Goal: Transaction & Acquisition: Purchase product/service

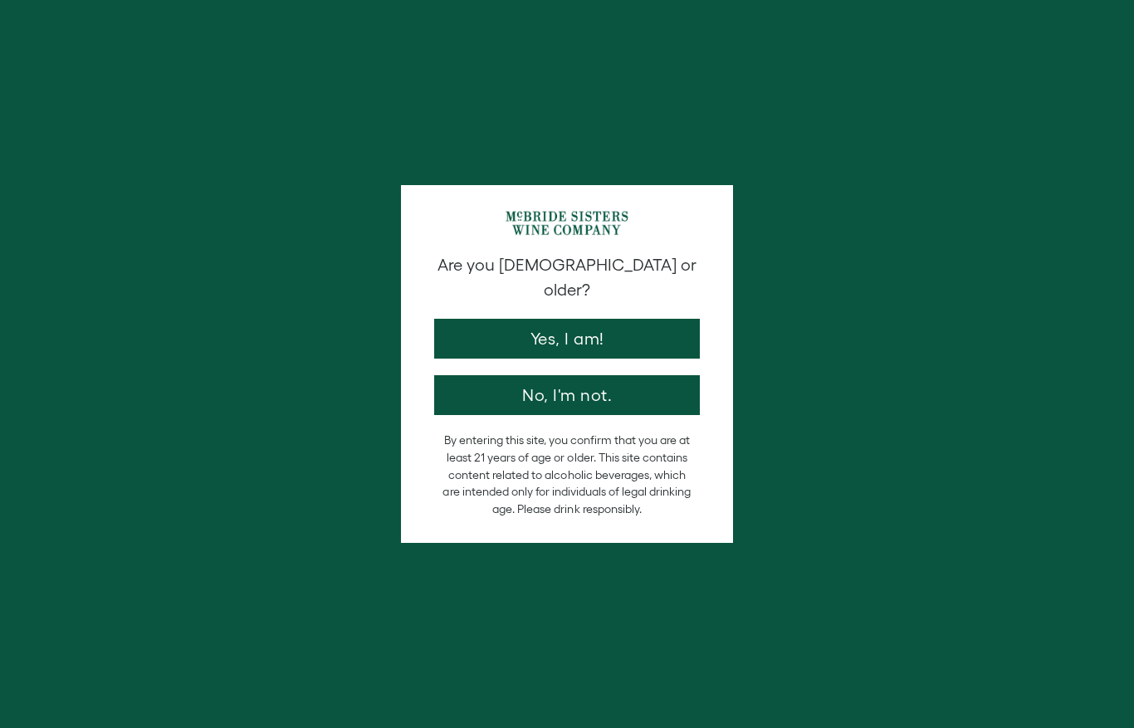
click at [587, 322] on button "Yes, I am!" at bounding box center [567, 339] width 266 height 40
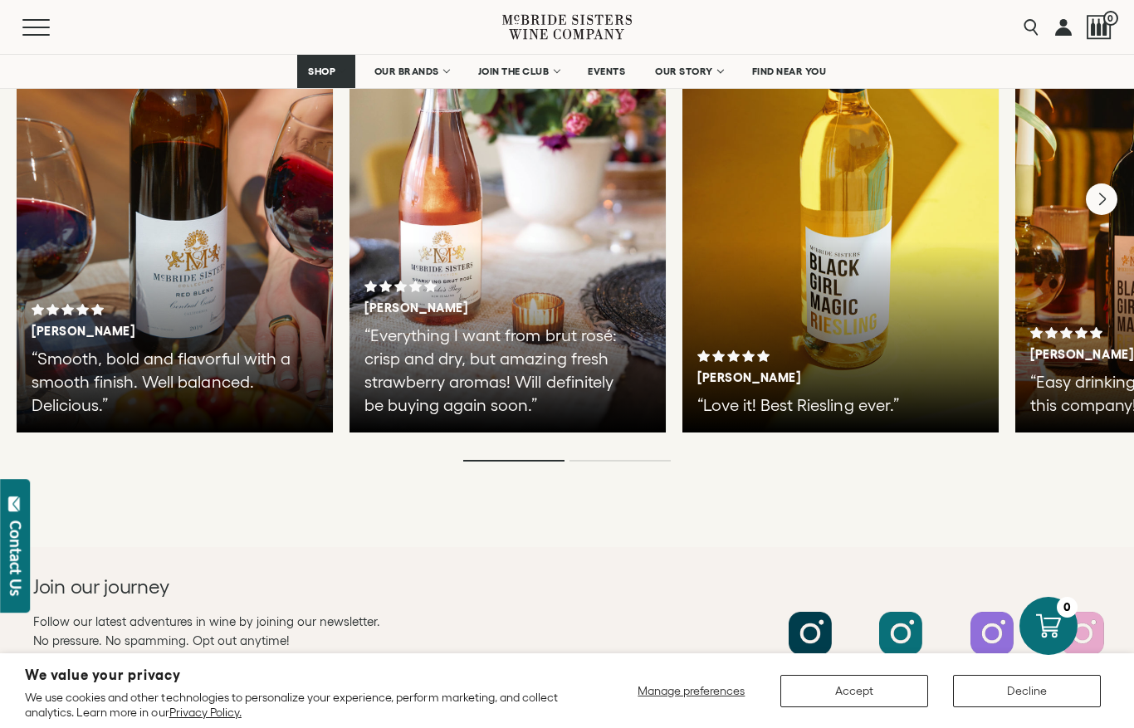
scroll to position [3023, 0]
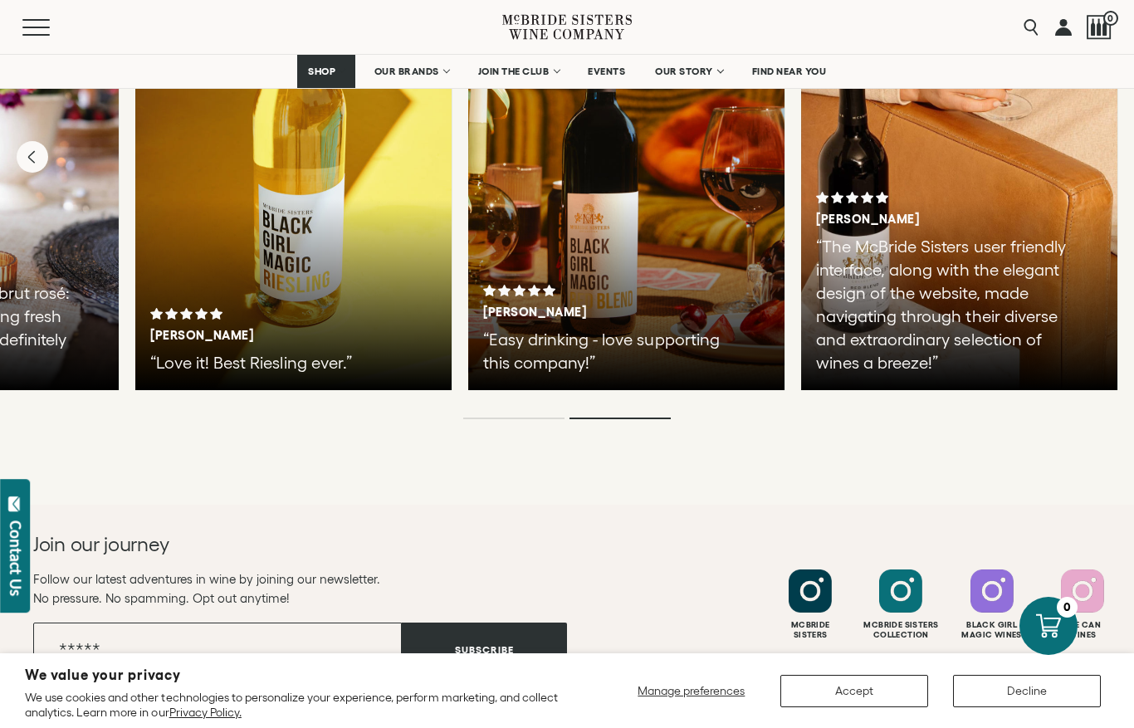
click at [408, 76] on span "OUR BRANDS" at bounding box center [406, 72] width 65 height 12
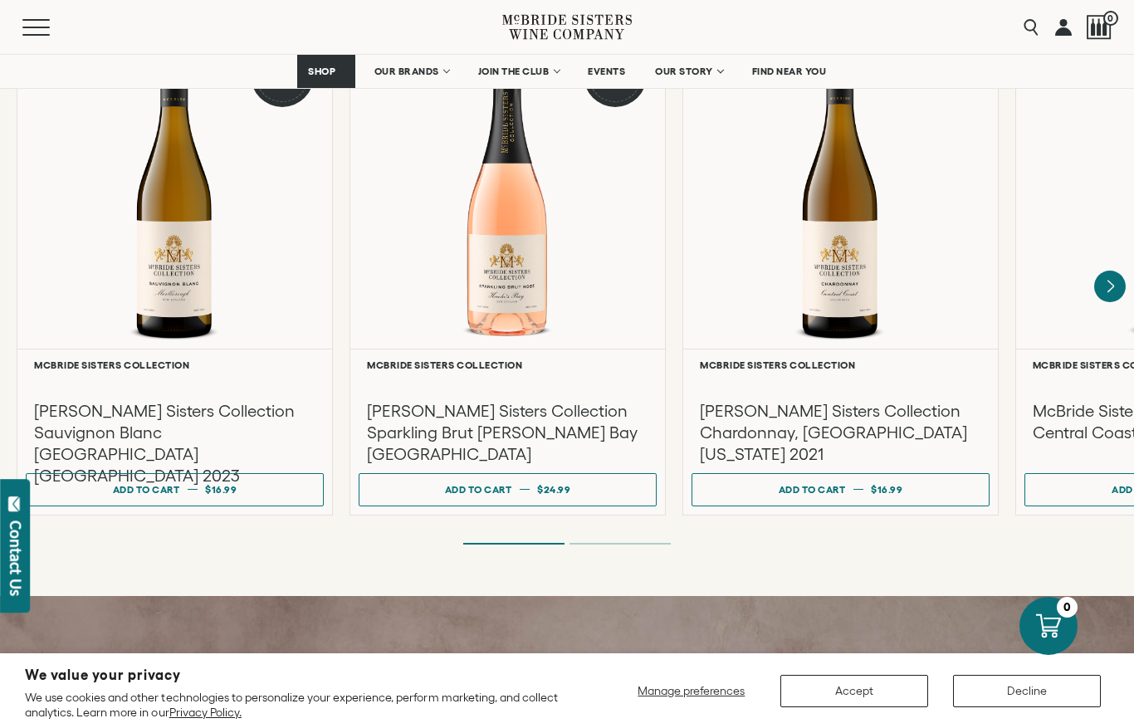
scroll to position [1476, 0]
click at [1100, 271] on icon "Next" at bounding box center [1110, 287] width 32 height 32
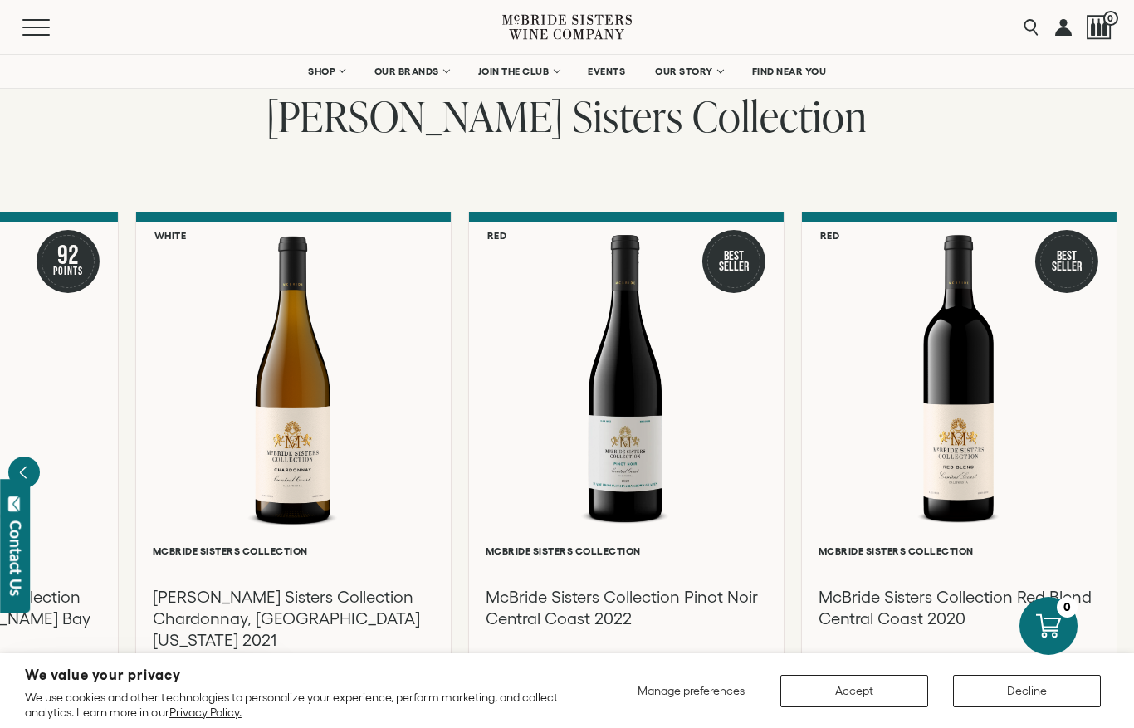
scroll to position [1287, 0]
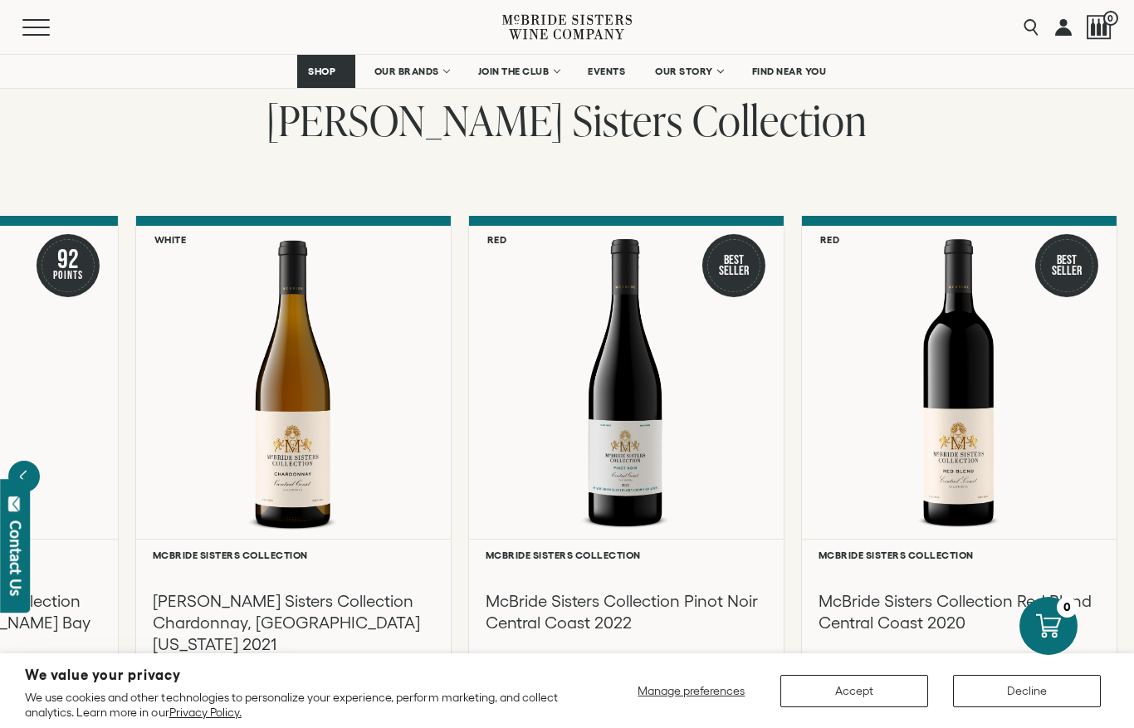
click at [643, 385] on div at bounding box center [626, 382] width 315 height 313
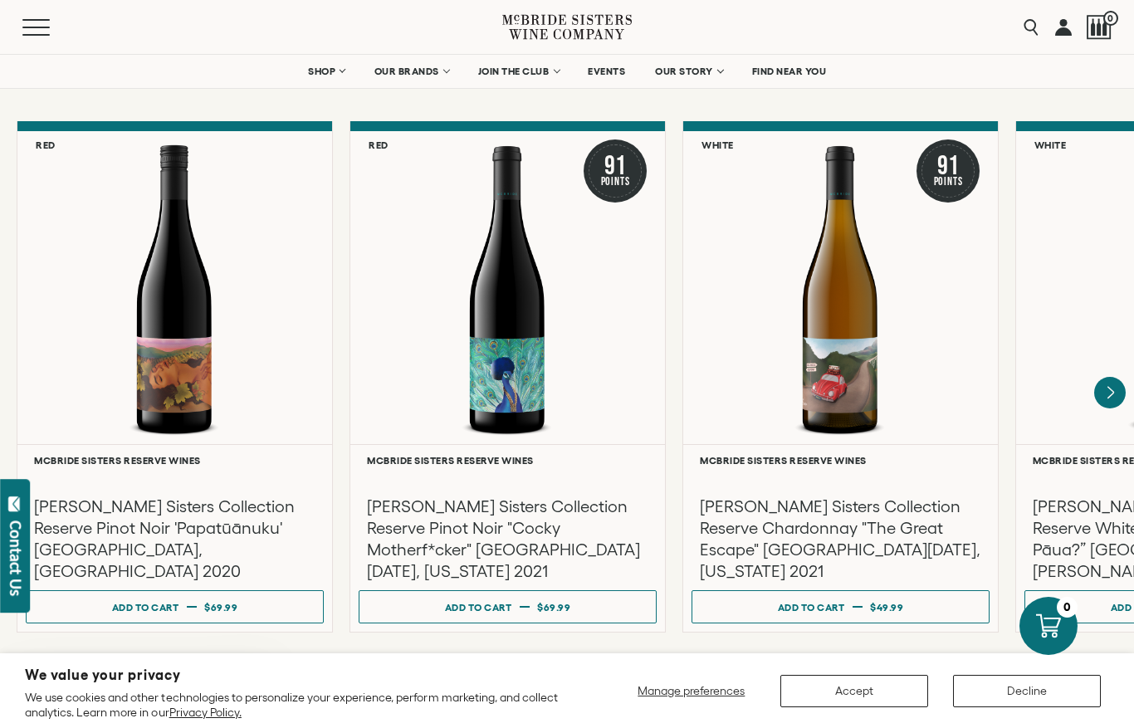
scroll to position [2795, 0]
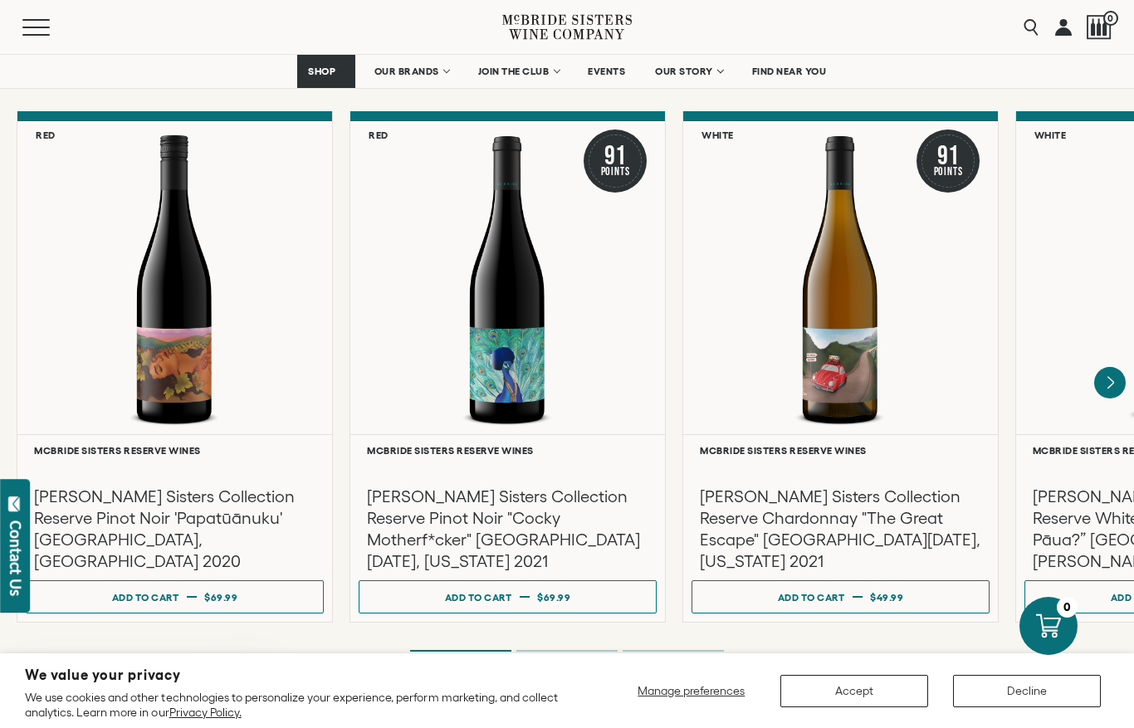
click at [1114, 367] on icon "Next" at bounding box center [1110, 383] width 32 height 32
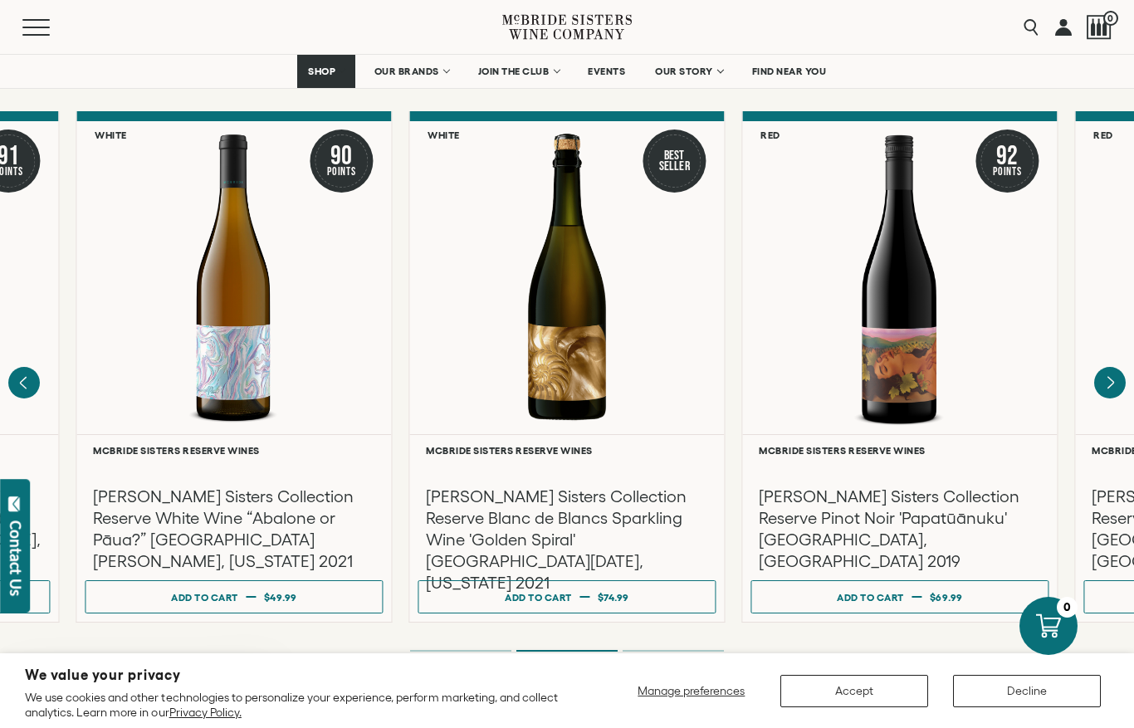
click at [1113, 367] on icon "Next" at bounding box center [1110, 383] width 32 height 32
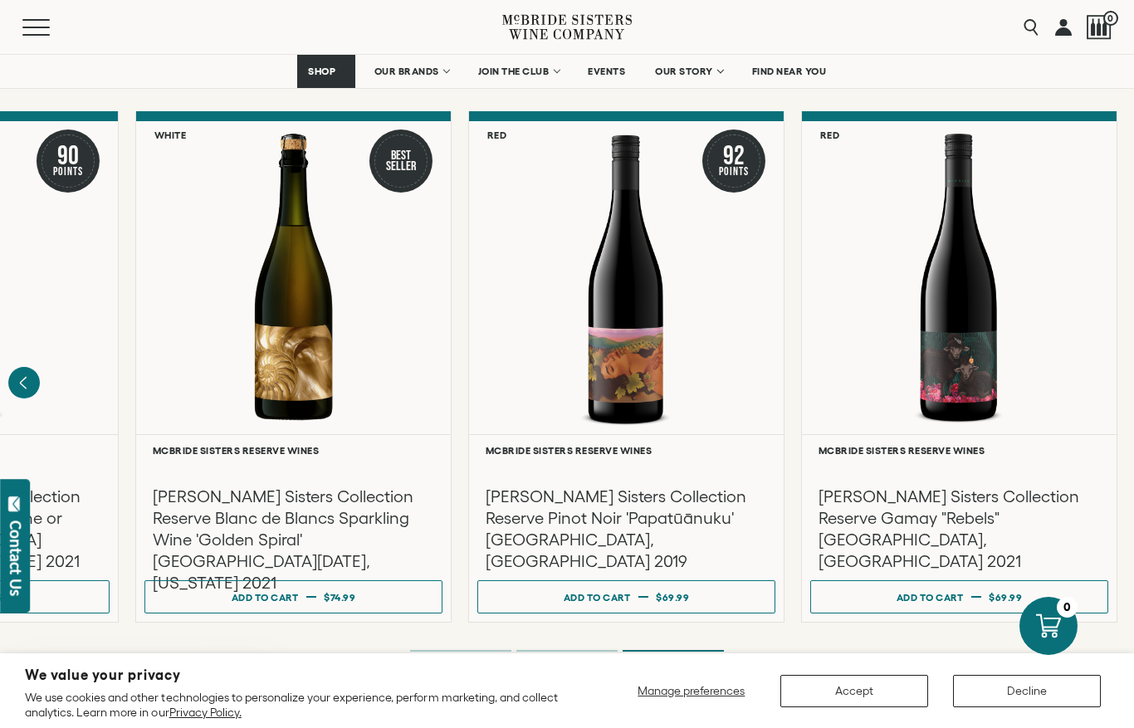
click at [27, 367] on icon "Previous" at bounding box center [24, 383] width 32 height 32
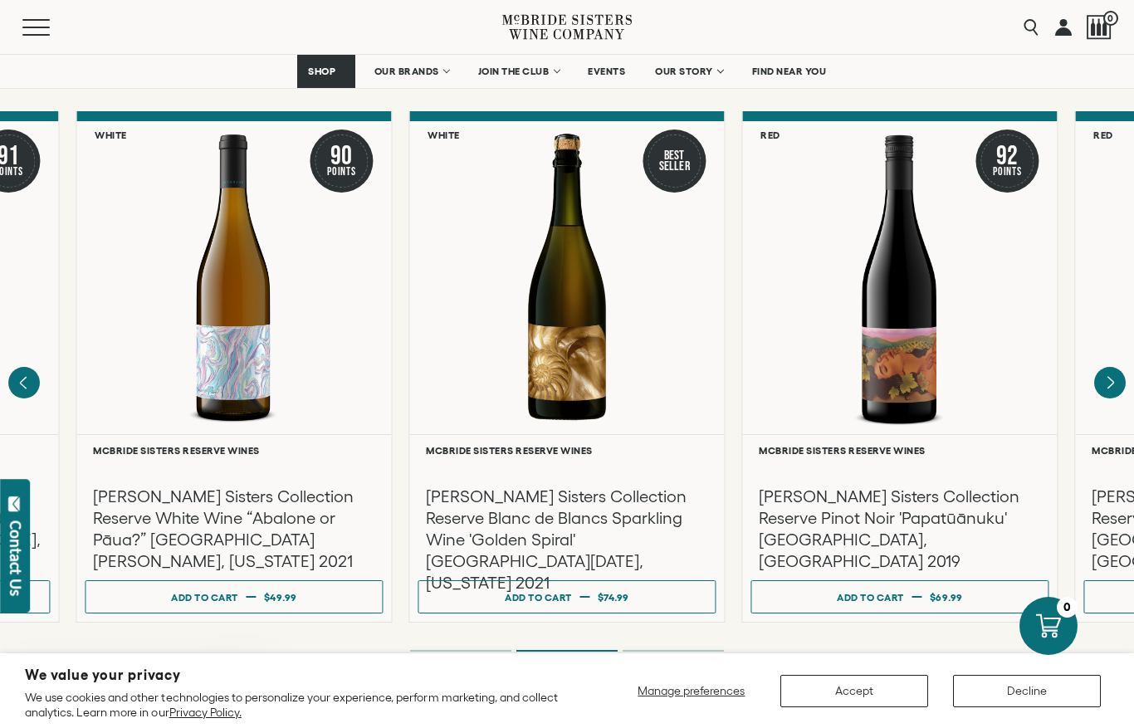
click at [38, 367] on icon "Previous" at bounding box center [24, 383] width 32 height 32
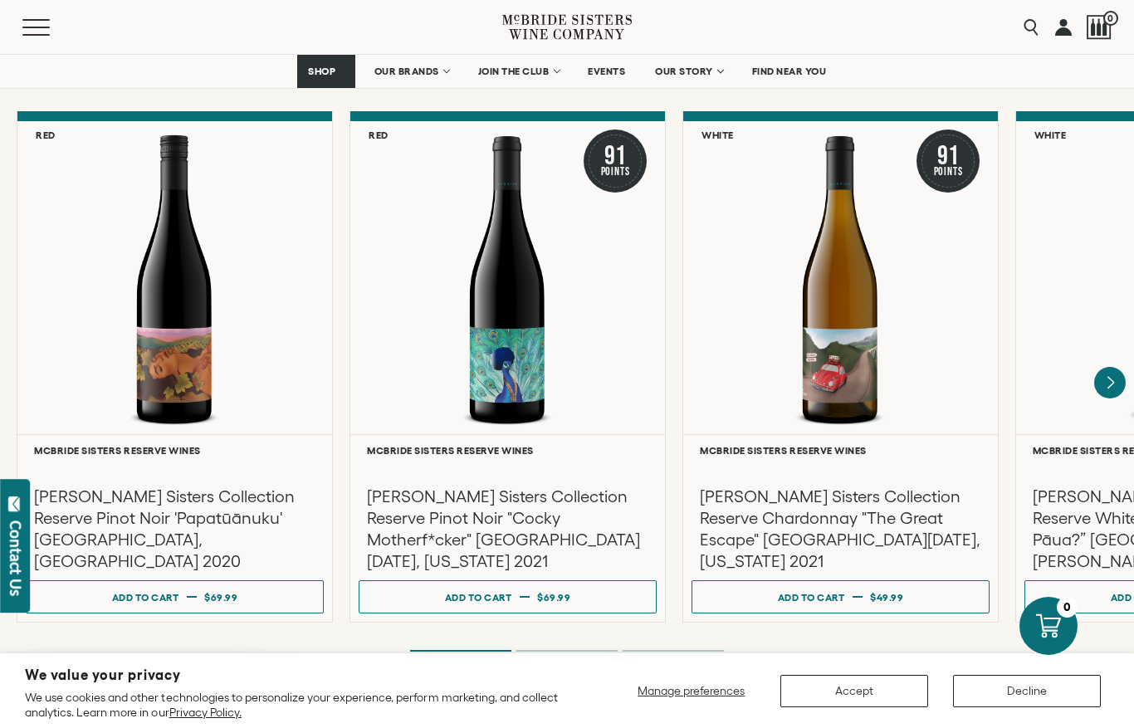
click at [167, 486] on h3 "McBride Sisters Collection Reserve Pinot Noir 'Papatūānuku' Central Otago, New …" at bounding box center [174, 528] width 281 height 86
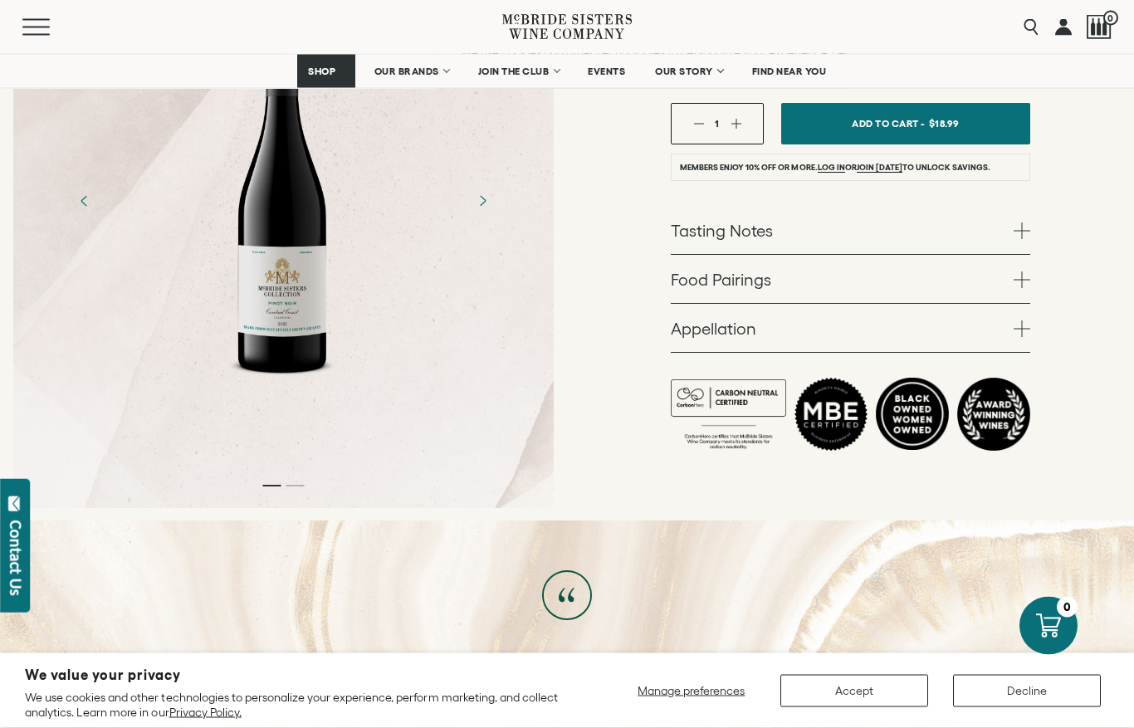
scroll to position [404, 0]
click at [1002, 229] on link "Tasting Notes" at bounding box center [850, 231] width 359 height 48
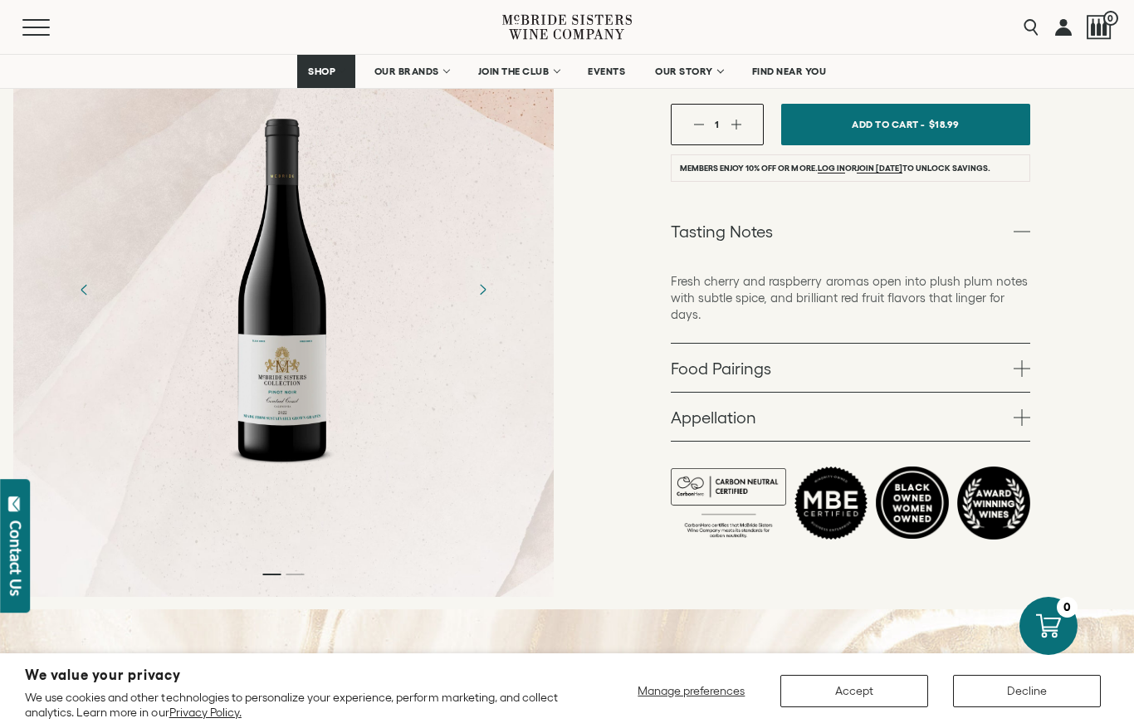
click at [1017, 229] on span at bounding box center [1021, 231] width 17 height 17
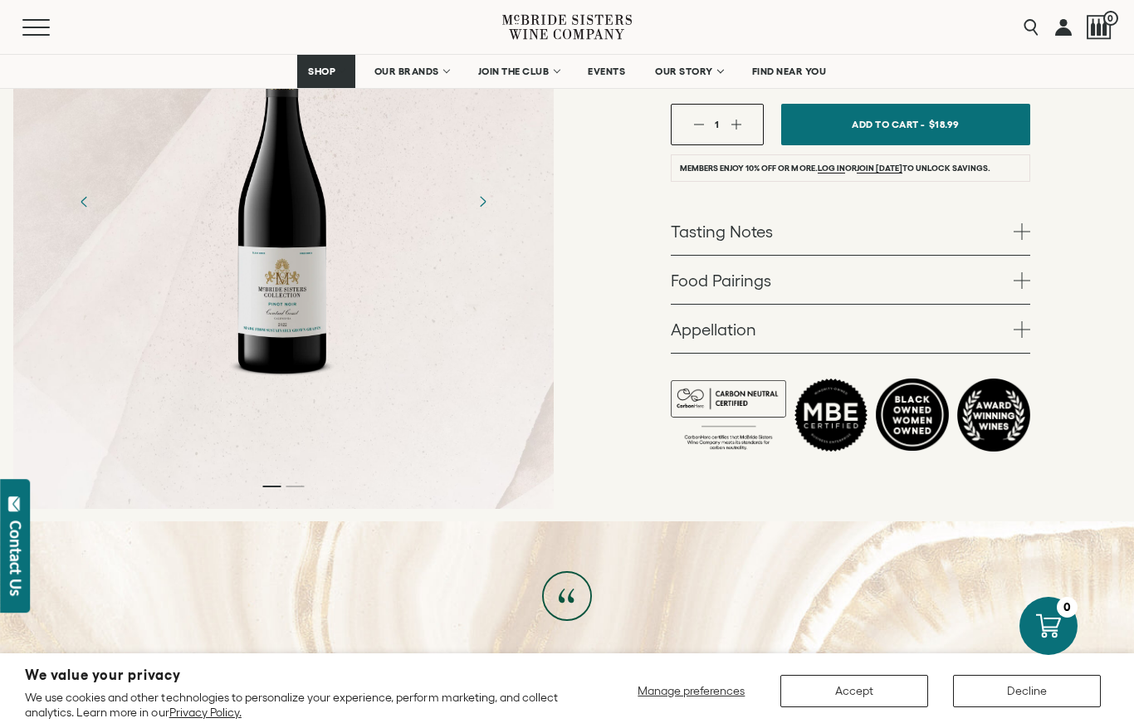
click at [1016, 285] on span at bounding box center [1021, 280] width 17 height 17
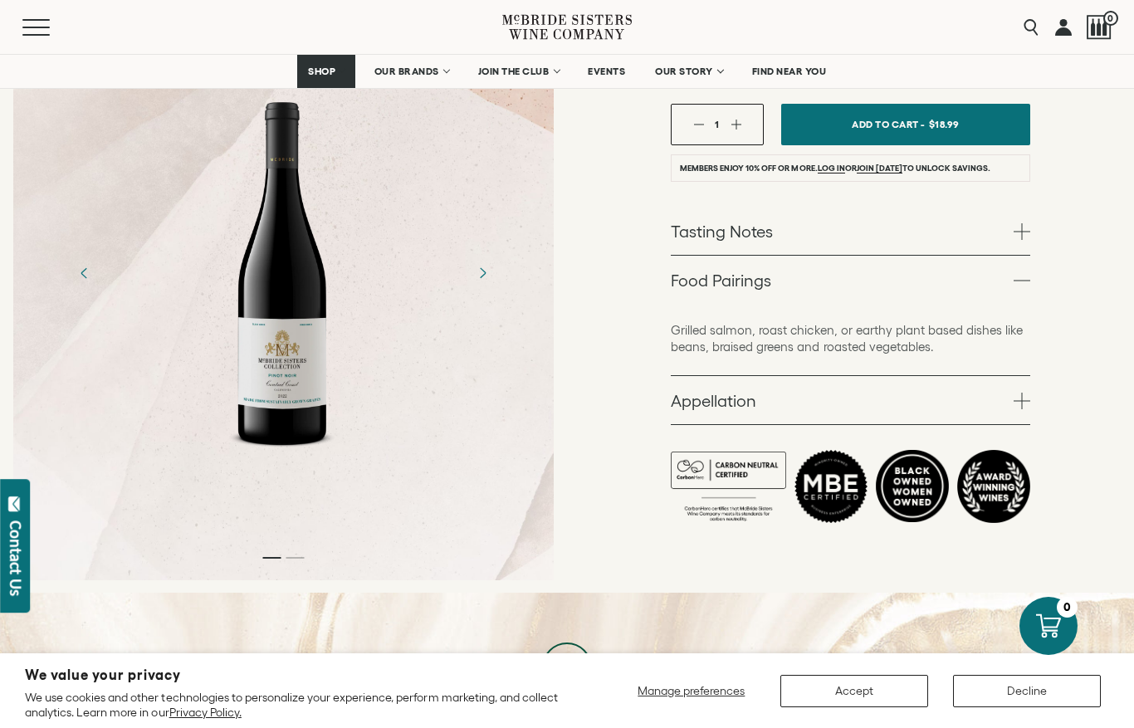
click at [1022, 282] on span at bounding box center [1021, 280] width 17 height 17
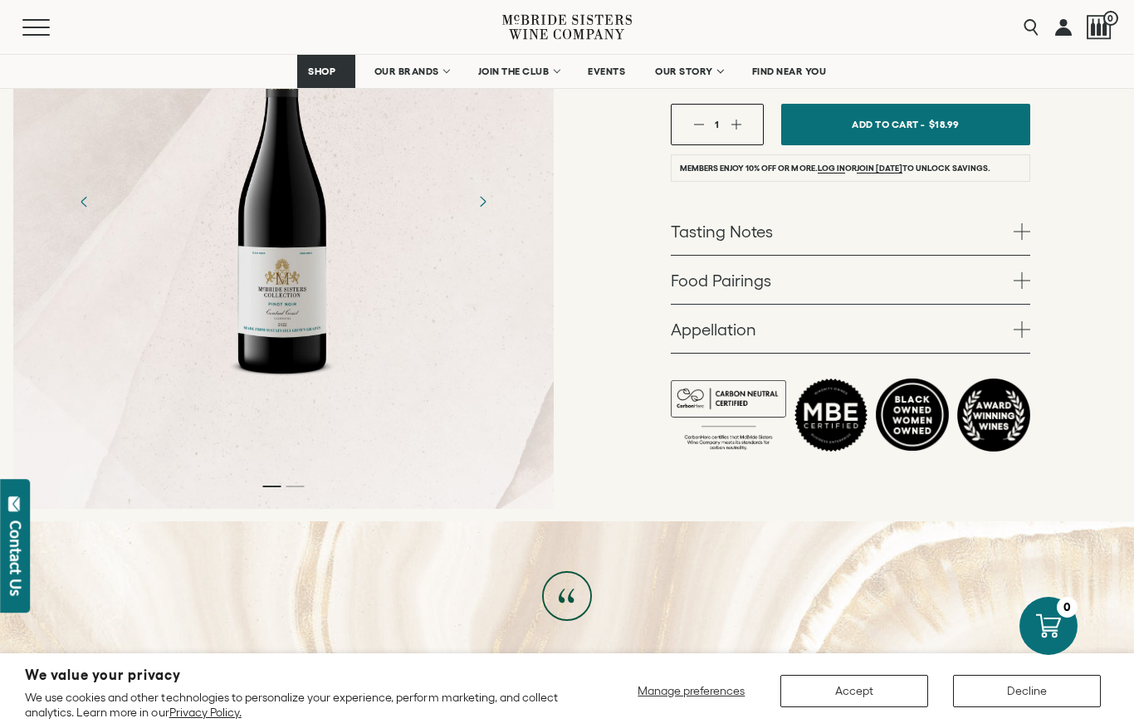
click at [1017, 338] on link "Appellation" at bounding box center [850, 329] width 359 height 48
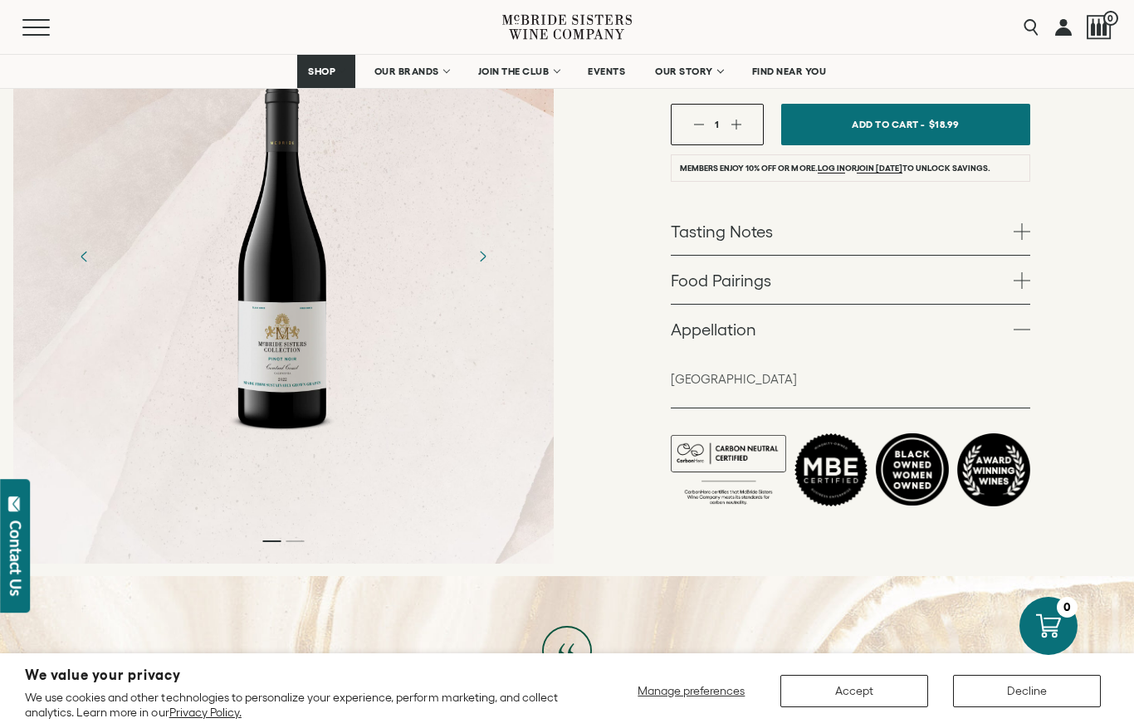
click at [1023, 335] on span at bounding box center [1021, 329] width 17 height 17
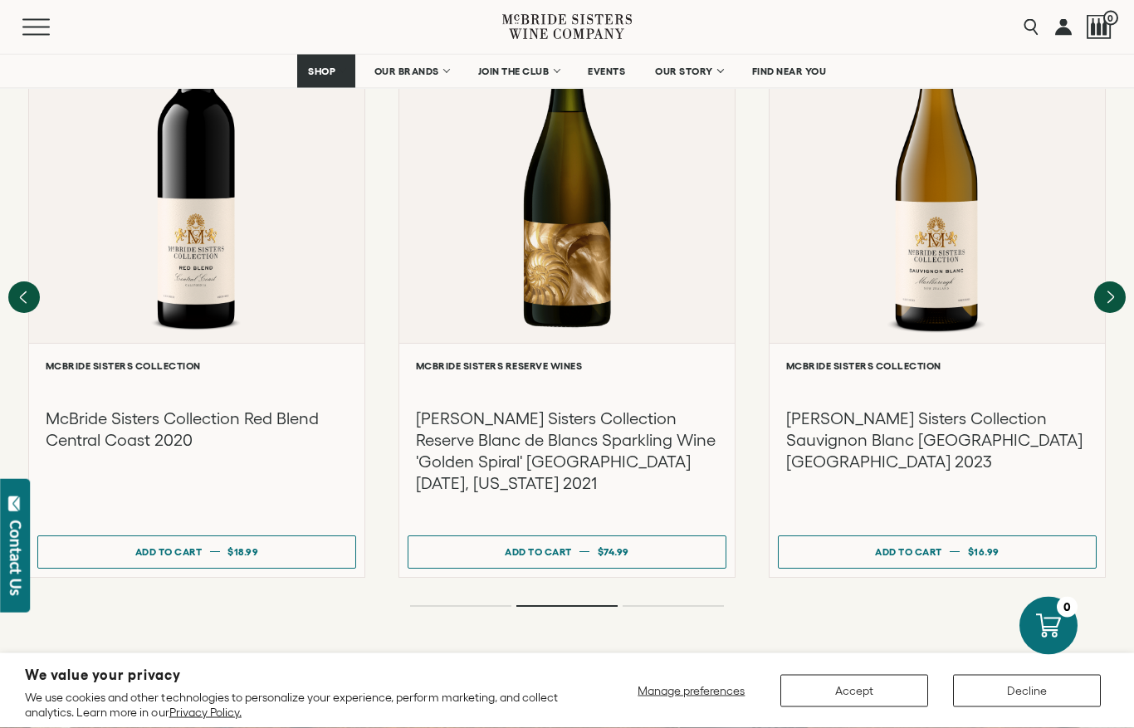
scroll to position [2251, 0]
click at [1110, 291] on icon "Next" at bounding box center [1110, 297] width 6 height 12
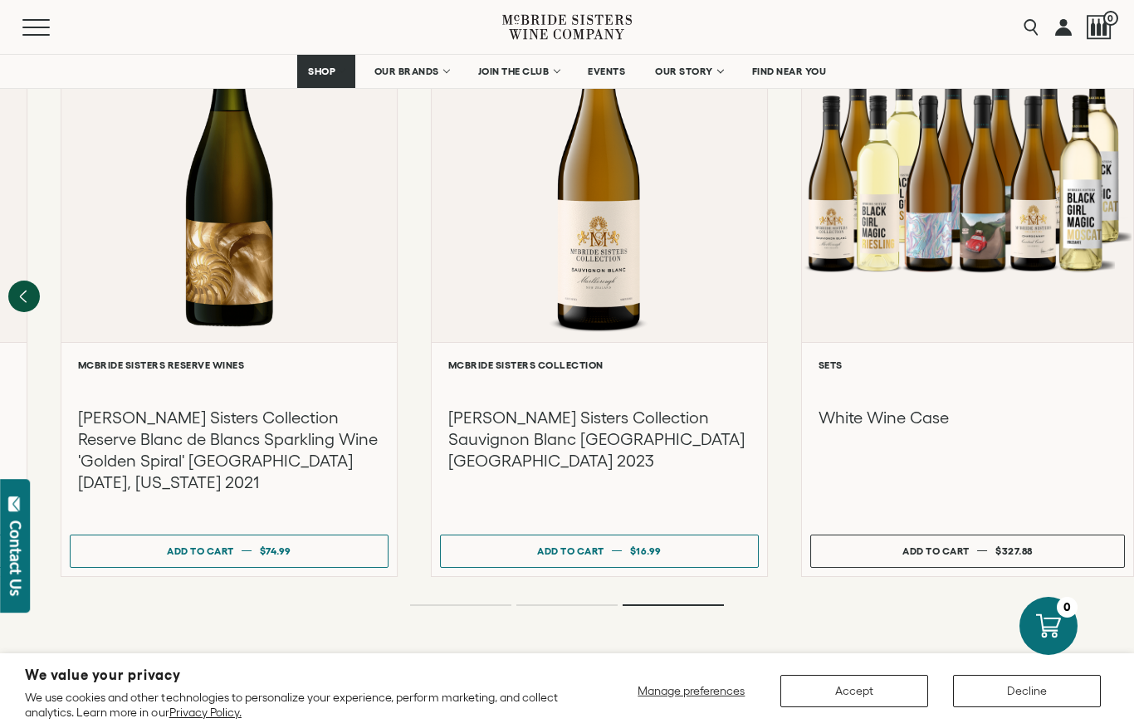
click at [21, 290] on icon "Previous" at bounding box center [24, 296] width 6 height 12
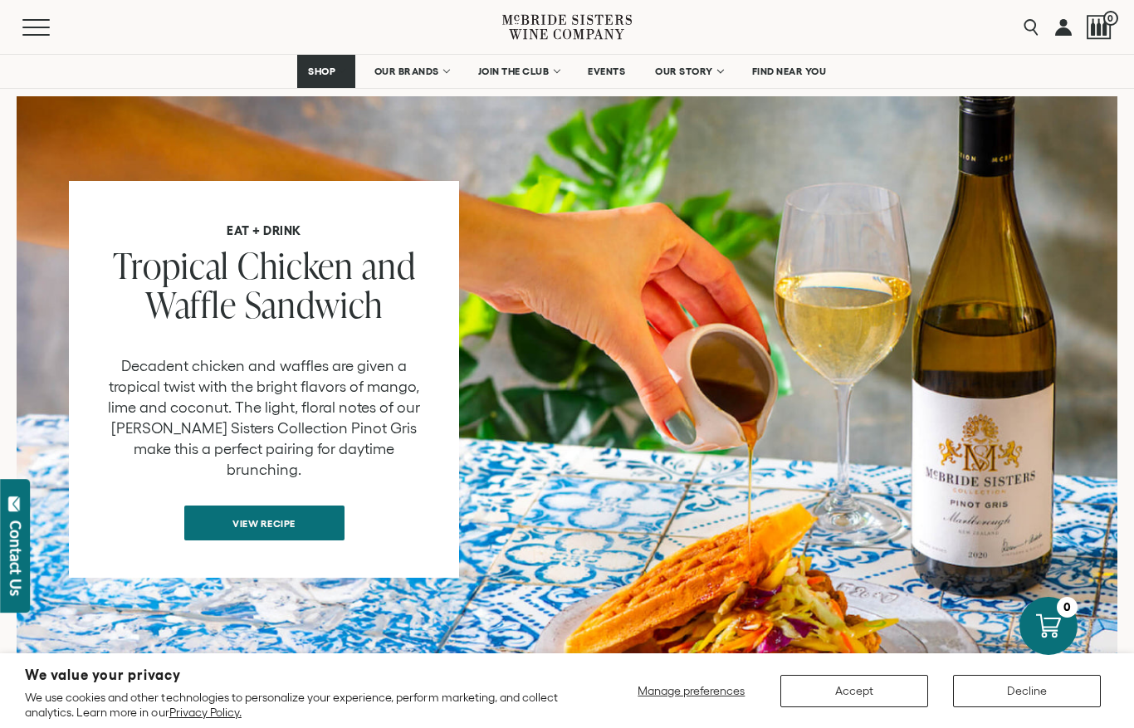
scroll to position [1267, 0]
